Goal: Information Seeking & Learning: Learn about a topic

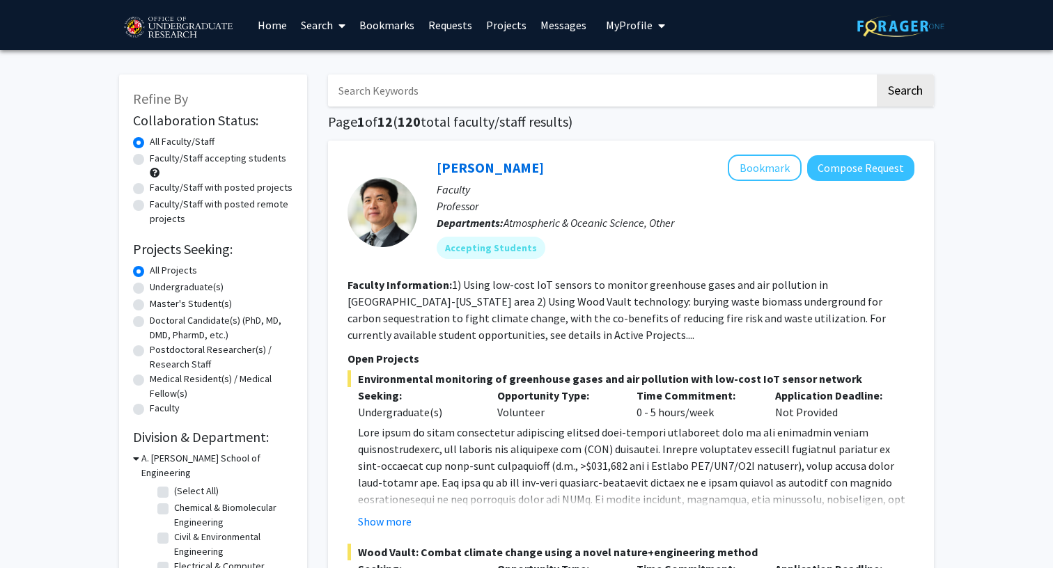
click at [183, 286] on label "Undergraduate(s)" at bounding box center [187, 287] width 74 height 15
click at [159, 286] on input "Undergraduate(s)" at bounding box center [154, 284] width 9 height 9
radio input "true"
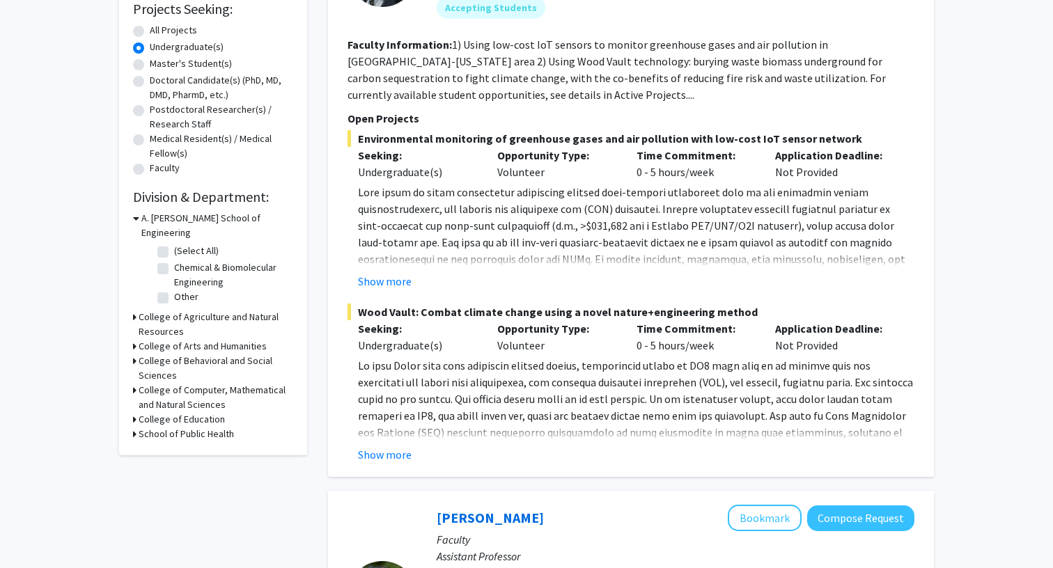
scroll to position [172, 0]
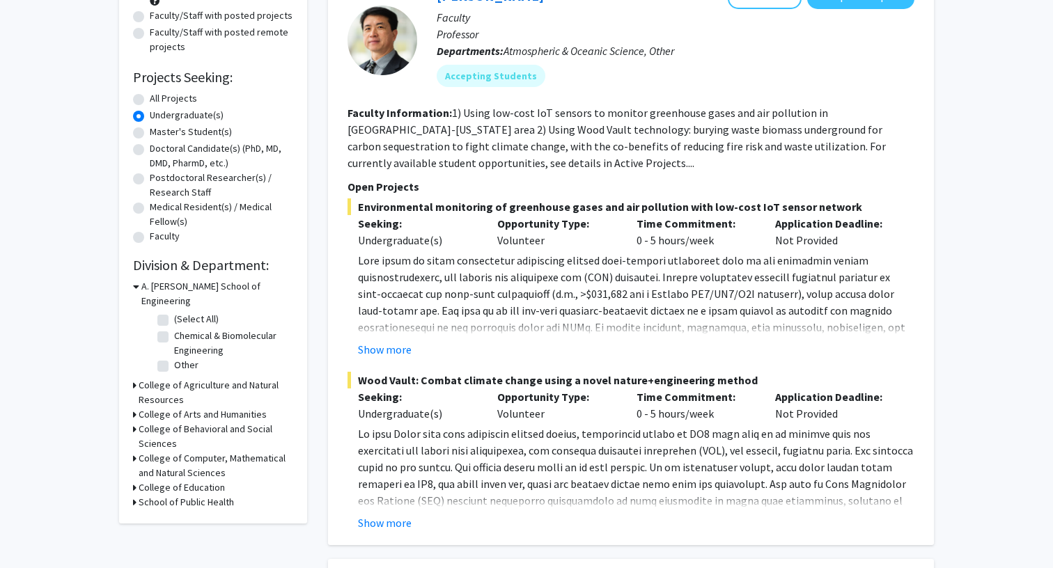
click at [201, 454] on h3 "College of Computer, Mathematical and Natural Sciences" at bounding box center [216, 465] width 155 height 29
click at [171, 484] on fg-checkbox "(Select All) (Select All)" at bounding box center [223, 492] width 132 height 17
click at [174, 484] on label "(Select All)" at bounding box center [196, 491] width 45 height 15
click at [174, 484] on input "(Select All)" at bounding box center [178, 488] width 9 height 9
checkbox input "true"
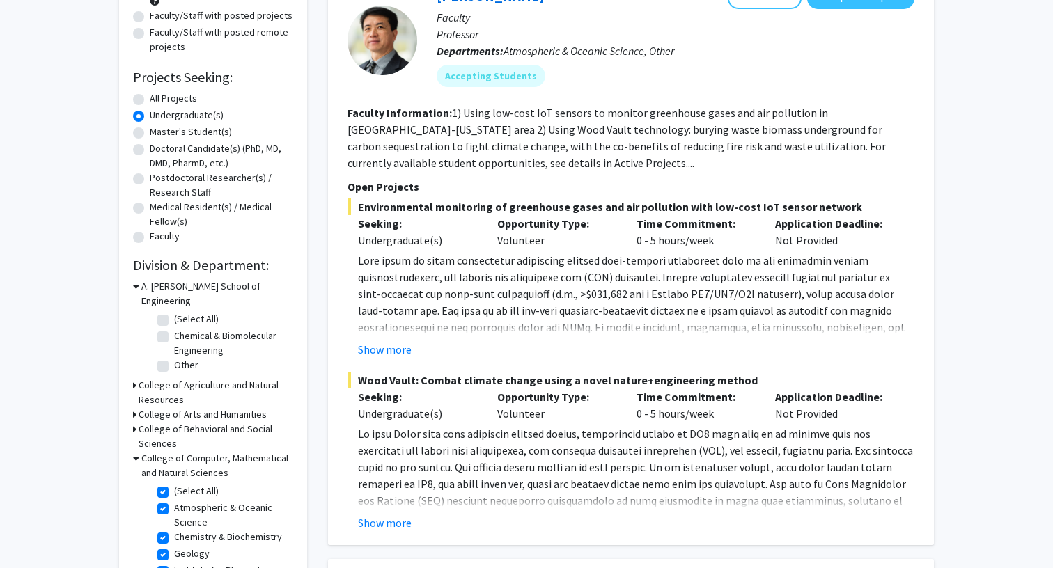
checkbox input "true"
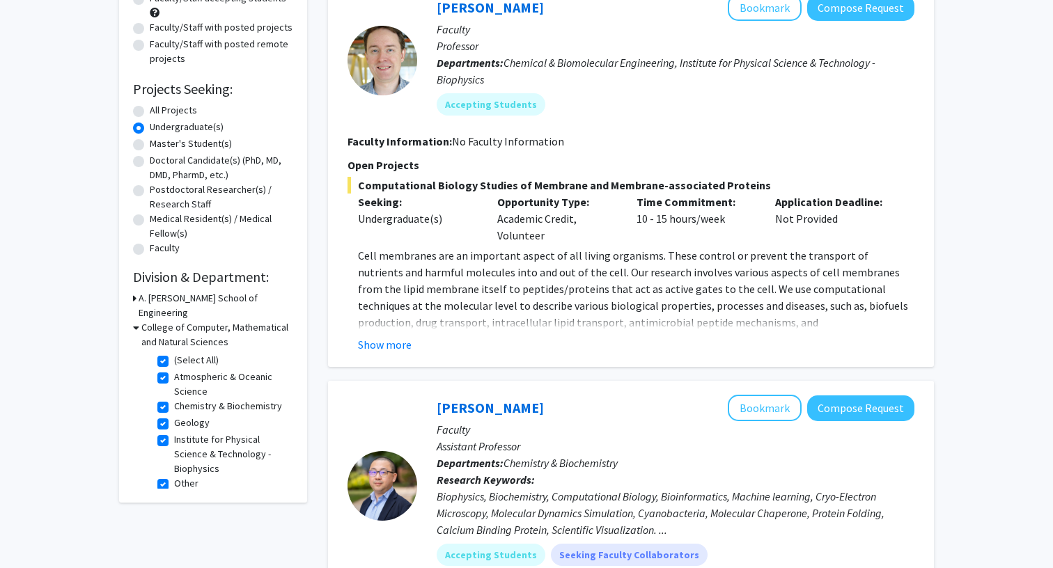
scroll to position [218, 0]
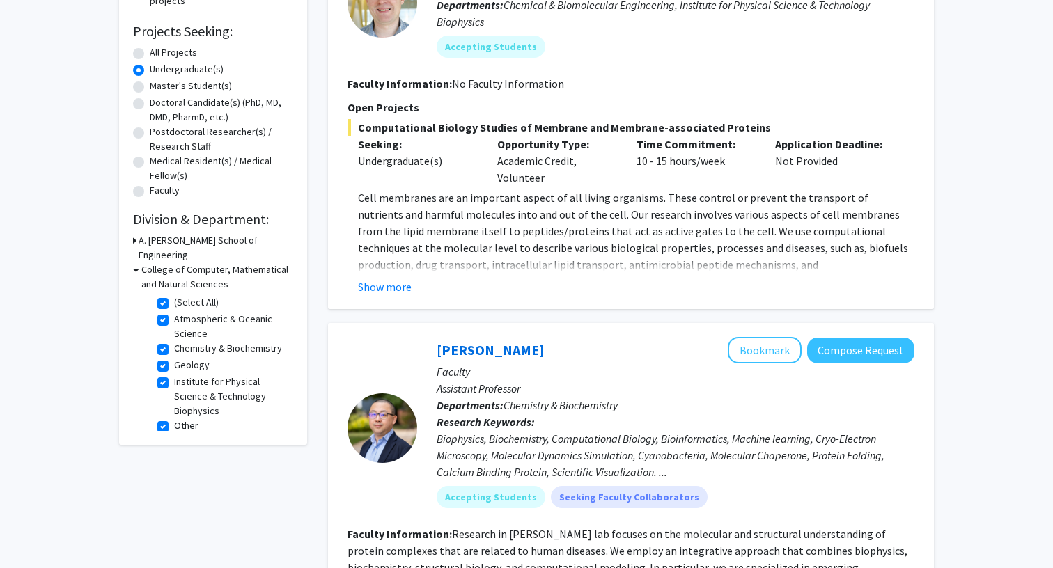
click at [174, 295] on label "(Select All)" at bounding box center [196, 302] width 45 height 15
click at [174, 295] on input "(Select All)" at bounding box center [178, 299] width 9 height 9
checkbox input "false"
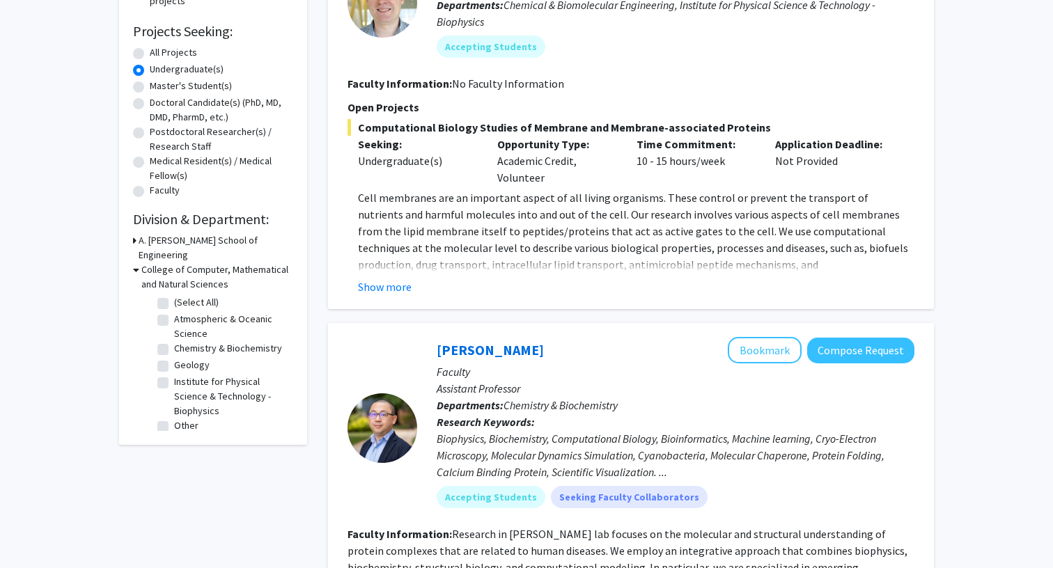
checkbox input "false"
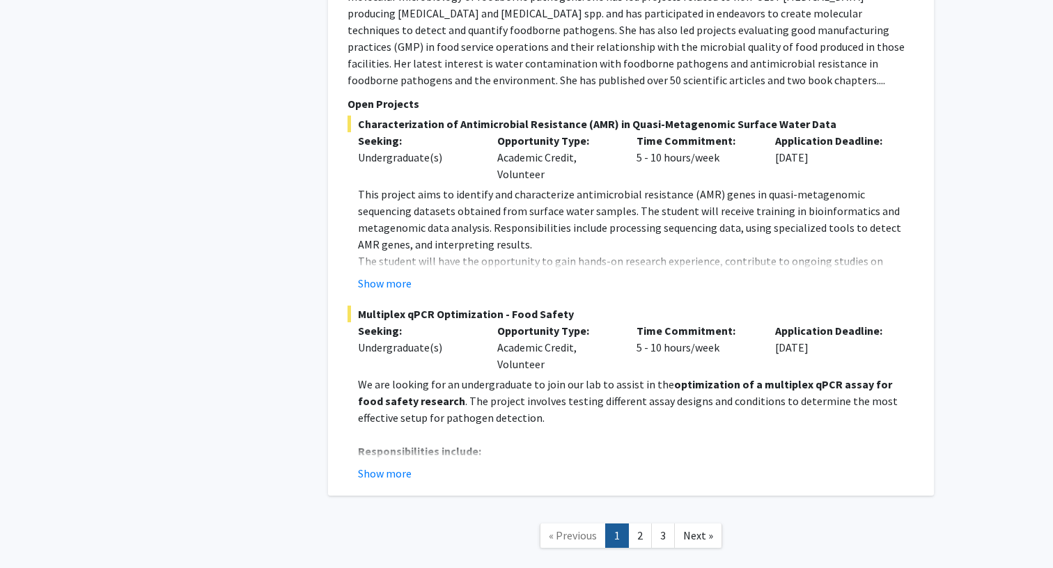
scroll to position [6801, 0]
click at [632, 524] on link "2" at bounding box center [640, 536] width 24 height 24
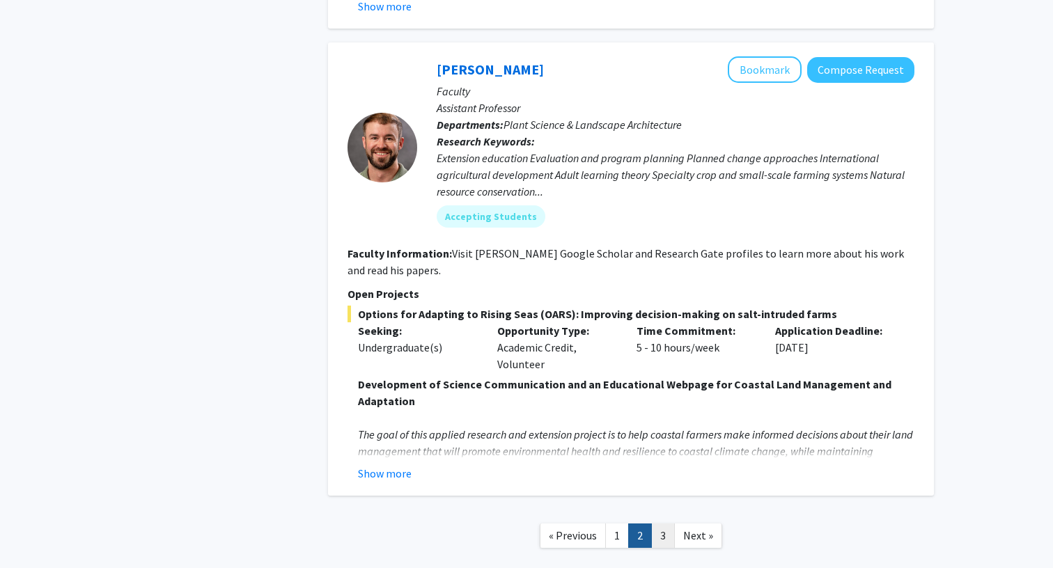
scroll to position [5005, 0]
click at [662, 524] on link "3" at bounding box center [663, 536] width 24 height 24
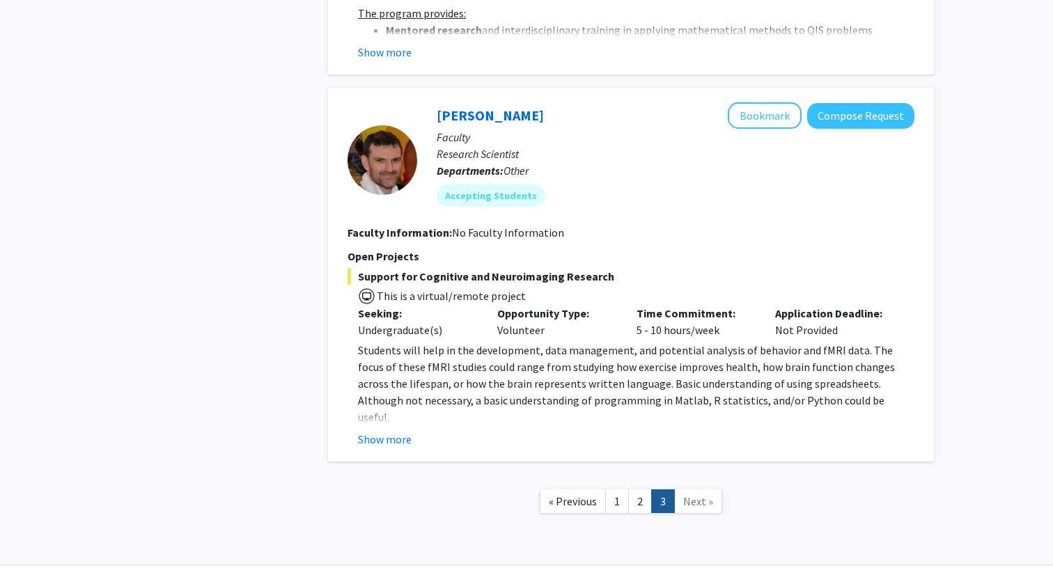
scroll to position [2506, 0]
